Goal: Task Accomplishment & Management: Use online tool/utility

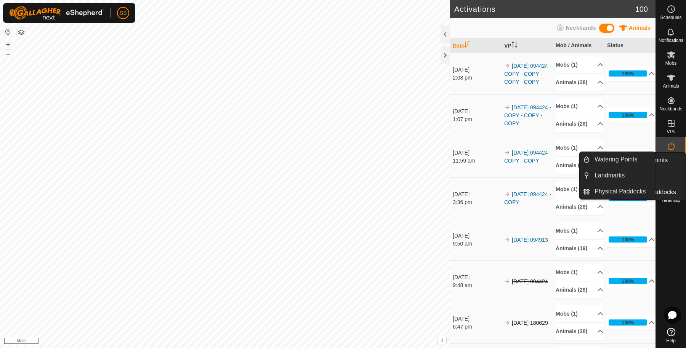
click at [674, 166] on ul "Watering Points Landmarks Physical Paddocks" at bounding box center [647, 176] width 75 height 47
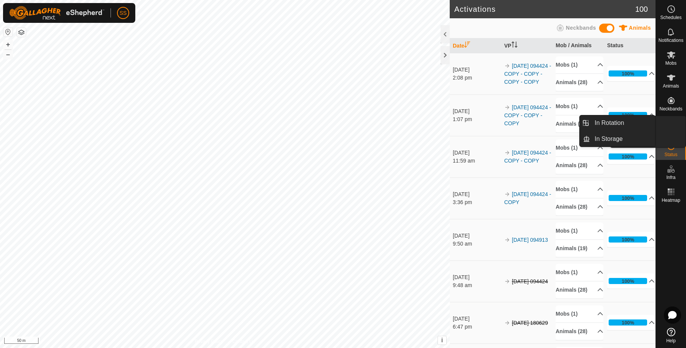
click at [675, 122] on div "VPs" at bounding box center [671, 125] width 30 height 23
click at [619, 121] on link "In Rotation" at bounding box center [622, 122] width 65 height 15
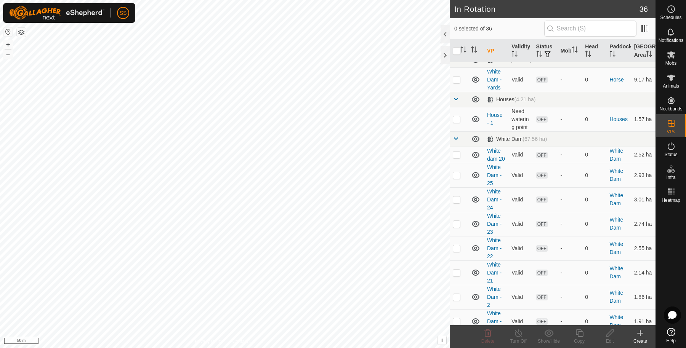
scroll to position [127, 0]
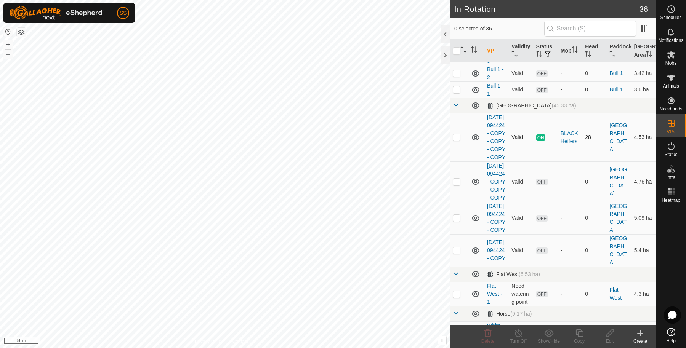
click at [458, 140] on p-checkbox at bounding box center [457, 137] width 8 height 6
checkbox input "true"
click at [581, 331] on icon at bounding box center [579, 334] width 8 height 8
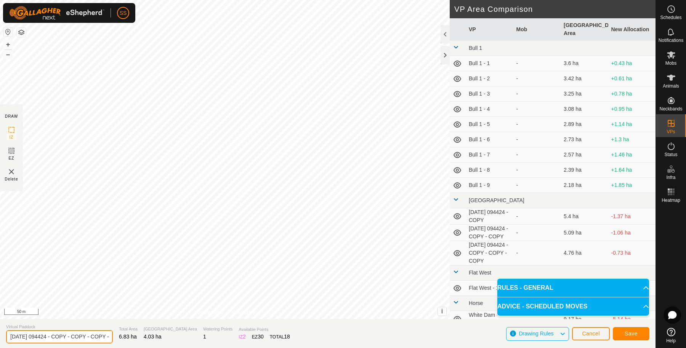
scroll to position [0, 54]
drag, startPoint x: 77, startPoint y: 332, endPoint x: 208, endPoint y: 332, distance: 131.4
click at [209, 336] on section "Virtual Paddock [DATE] 094424 - COPY - COPY - COPY - COPY - COPY Total Area 6.8…" at bounding box center [327, 333] width 655 height 29
type input "[DATE] 094424 - COPY"
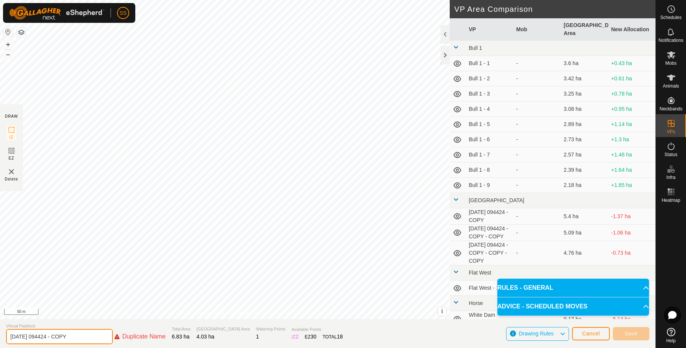
drag, startPoint x: 85, startPoint y: 340, endPoint x: 0, endPoint y: 324, distance: 86.5
click at [0, 324] on section "Virtual Paddock [DATE] 094424 - COPY Duplicate Name Total Area 6.83 ha Grazing …" at bounding box center [327, 333] width 655 height 29
type input "Get the fuck into rocky ruin"
drag, startPoint x: 70, startPoint y: 340, endPoint x: 0, endPoint y: 339, distance: 70.1
click at [0, 339] on section "Virtual Paddock Get the fuck into rocky ruin Total Area 6.83 ha Grazing Area 4.…" at bounding box center [327, 333] width 655 height 29
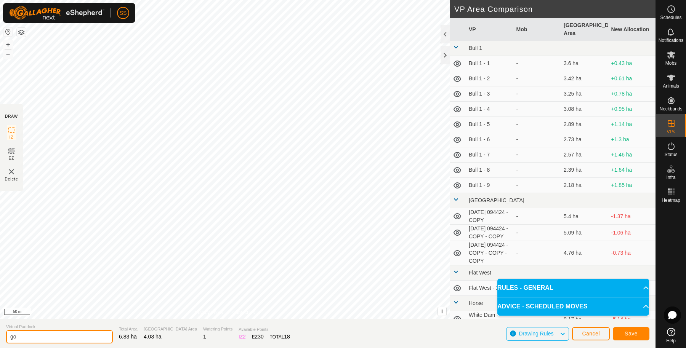
type input "g"
type input "Flat - RR"
click at [635, 333] on span "Save" at bounding box center [630, 334] width 13 height 6
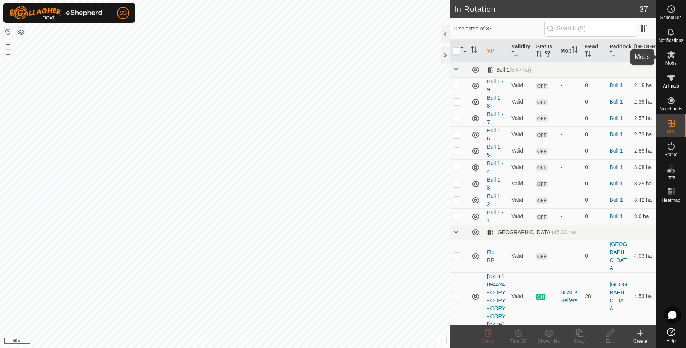
click at [672, 58] on icon at bounding box center [671, 54] width 8 height 7
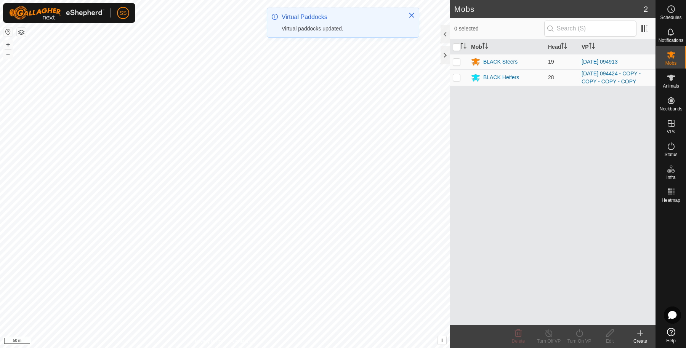
click at [456, 62] on p-checkbox at bounding box center [457, 62] width 8 height 6
click at [458, 62] on p-checkbox at bounding box center [457, 62] width 8 height 6
checkbox input "false"
click at [461, 77] on td at bounding box center [459, 77] width 18 height 16
checkbox input "true"
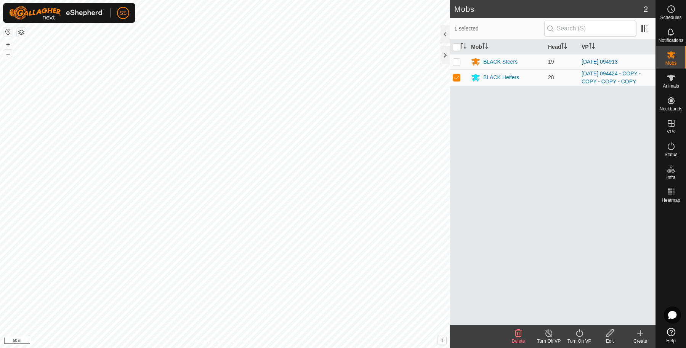
click at [582, 333] on icon at bounding box center [579, 334] width 7 height 8
click at [570, 312] on link "Now" at bounding box center [601, 316] width 75 height 15
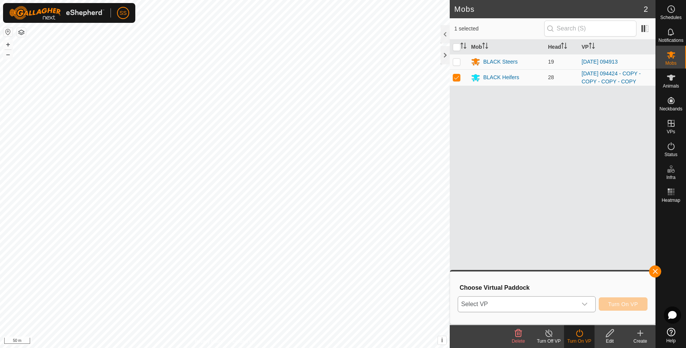
click at [506, 303] on span "Select VP" at bounding box center [517, 304] width 119 height 15
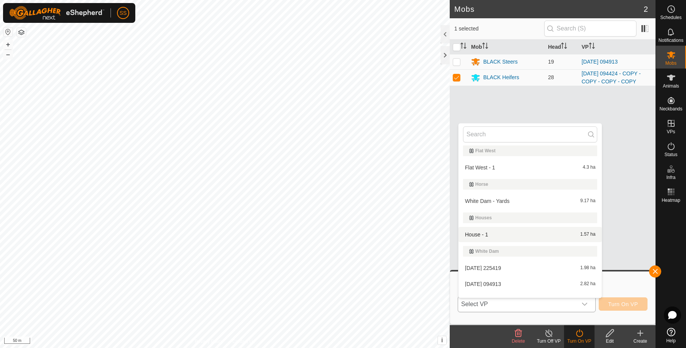
scroll to position [135, 0]
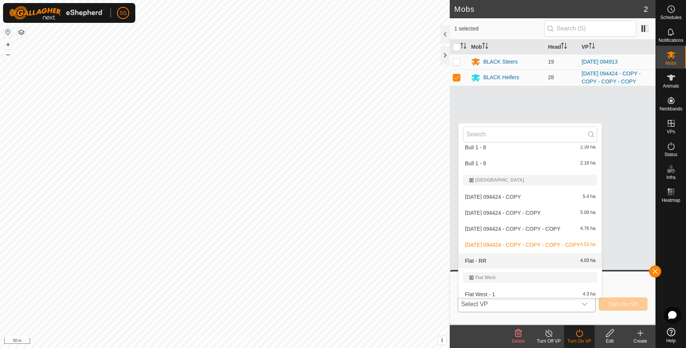
click at [515, 260] on li "Flat - RR 4.03 ha" at bounding box center [529, 260] width 143 height 15
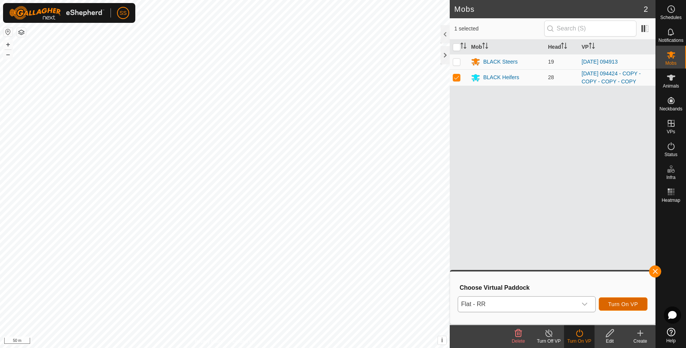
click at [637, 307] on button "Turn On VP" at bounding box center [623, 304] width 49 height 13
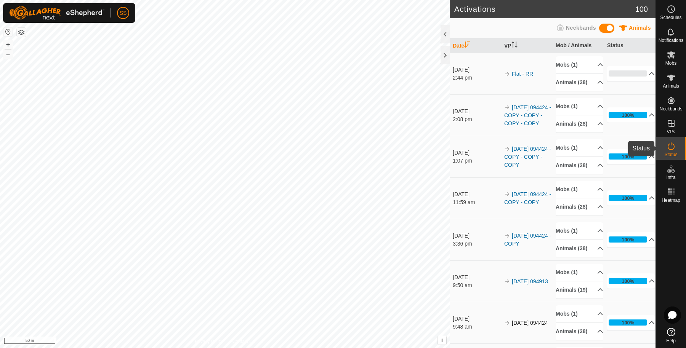
click at [685, 142] on div "Status" at bounding box center [671, 148] width 30 height 23
click at [629, 77] on div "17%" at bounding box center [627, 73] width 38 height 6
